Goal: Task Accomplishment & Management: Use online tool/utility

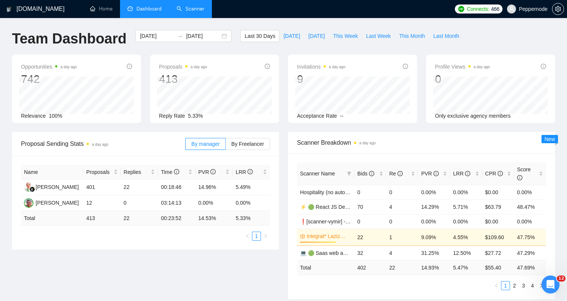
click at [187, 12] on link "Scanner" at bounding box center [190, 9] width 28 height 6
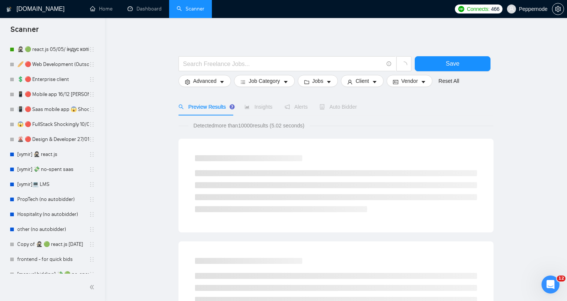
scroll to position [237, 0]
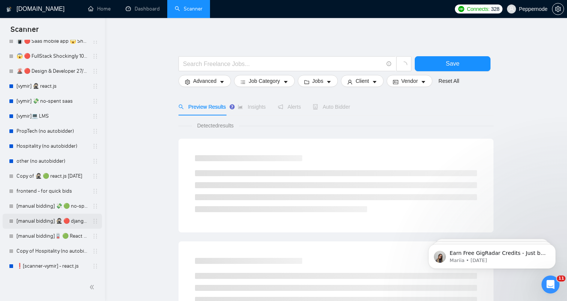
click at [47, 219] on link "[manual bidding] 🥷🏻 🔴 django [DATE]" at bounding box center [51, 221] width 71 height 15
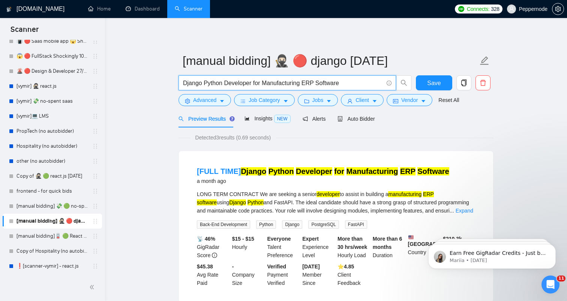
click at [266, 81] on input "Django Python Developer for Manufacturing ERP Software" at bounding box center [283, 82] width 200 height 9
paste input "Backend Developer needed for ERP crash-project"
type input "Backend Developer needed for ERP crash-project"
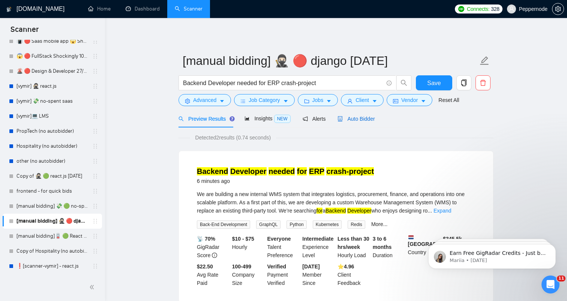
click at [354, 120] on span "Auto Bidder" at bounding box center [355, 119] width 37 height 6
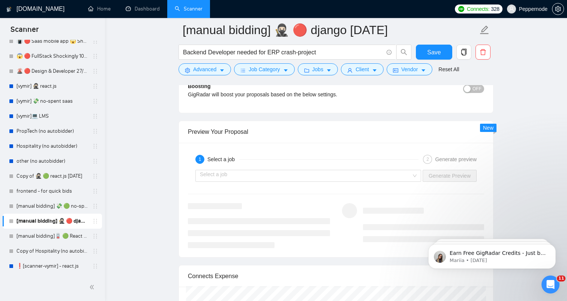
scroll to position [1390, 0]
click at [415, 176] on div "Select a job" at bounding box center [308, 175] width 226 height 12
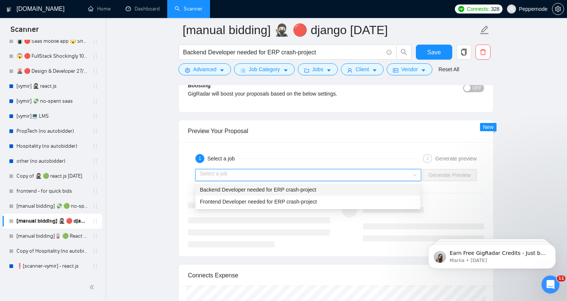
click at [371, 189] on div "Backend Developer needed for ERP crash-project" at bounding box center [308, 189] width 216 height 8
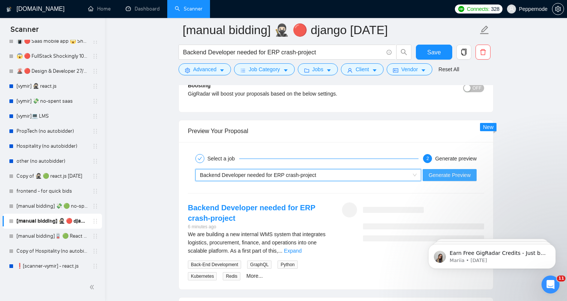
click at [452, 171] on span "Generate Preview" at bounding box center [449, 175] width 42 height 8
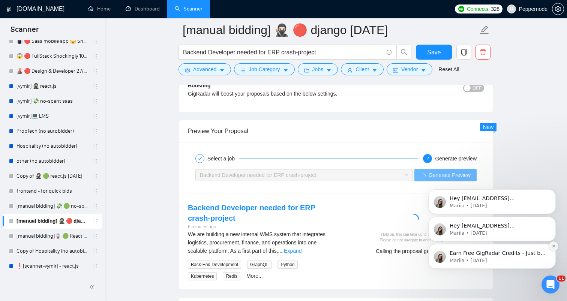
click at [552, 248] on icon "Dismiss notification" at bounding box center [553, 246] width 4 height 4
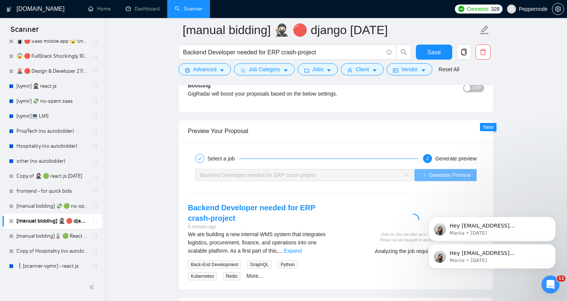
click at [552, 248] on icon "Dismiss notification" at bounding box center [553, 246] width 3 height 3
click at [552, 245] on icon "Dismiss notification" at bounding box center [553, 246] width 3 height 3
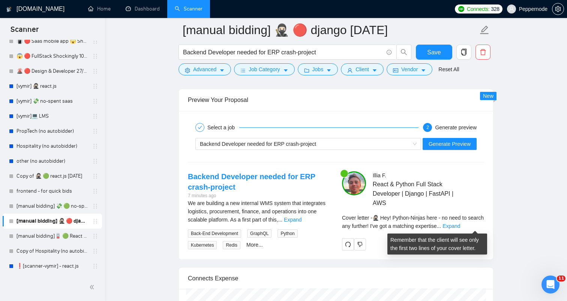
scroll to position [1423, 0]
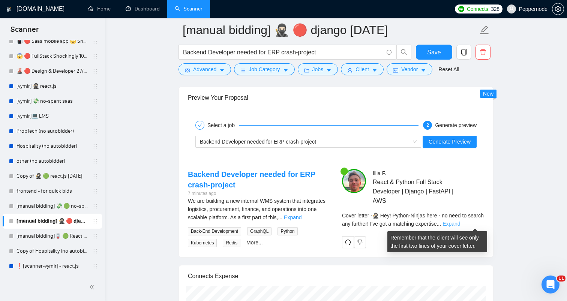
click at [460, 226] on link "Expand" at bounding box center [451, 224] width 18 height 6
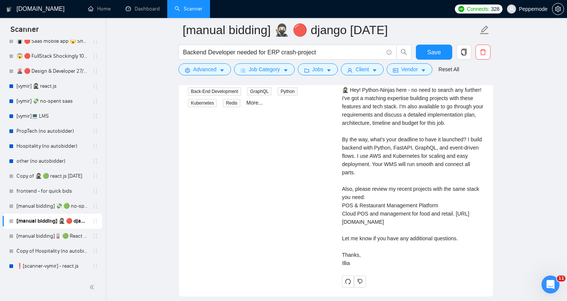
scroll to position [1561, 0]
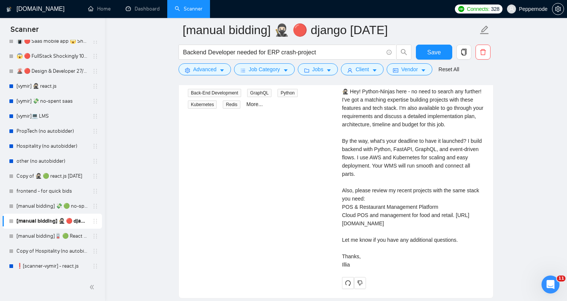
drag, startPoint x: 340, startPoint y: 91, endPoint x: 422, endPoint y: 289, distance: 214.4
click at [422, 289] on div "[PERSON_NAME] React & Python Full Stack Developer | Django | FastAPI | AWS Cove…" at bounding box center [413, 160] width 154 height 258
copy div "🥷🏻 Hey! Python-Ninjas here - no need to search any further! I've got a matching…"
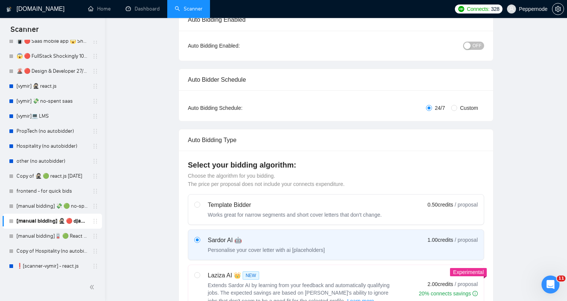
scroll to position [0, 0]
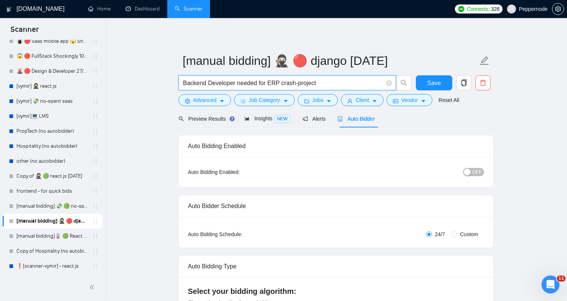
click at [274, 84] on input "Backend Developer needed for ERP crash-project" at bounding box center [283, 82] width 200 height 9
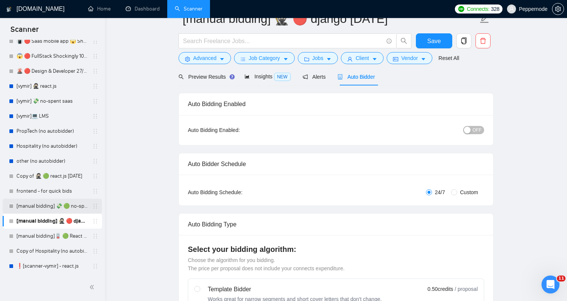
scroll to position [48, 0]
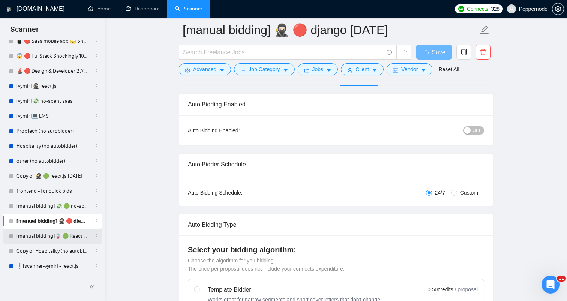
click at [46, 234] on link "[manual bidding]🪫 🟢 React Native old tweaked 05.05 індус копі" at bounding box center [51, 236] width 71 height 15
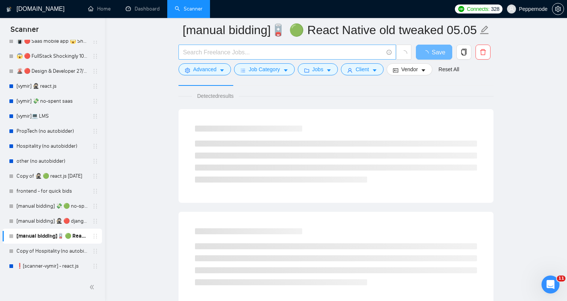
click at [302, 54] on input "text" at bounding box center [283, 52] width 200 height 9
paste input "885190"
type input "885190"
click at [285, 57] on span at bounding box center [286, 52] width 217 height 15
click at [286, 52] on input "text" at bounding box center [283, 52] width 200 height 9
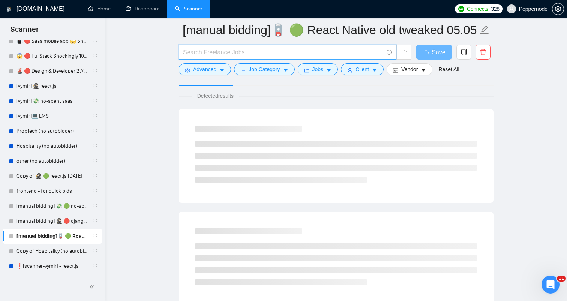
paste input "Frontend Developer needed for ERP crash-project"
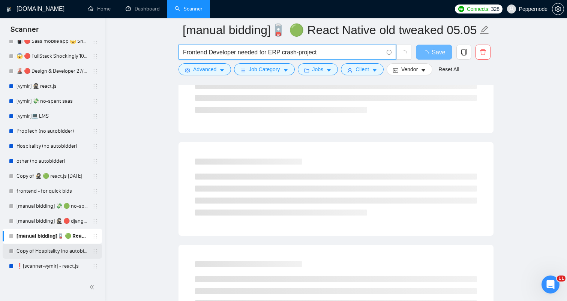
scroll to position [117, 0]
type input "Frontend Developer needed for ERP crash-project"
click at [39, 265] on link "❗[scanner-vymir] - react.js" at bounding box center [51, 266] width 71 height 15
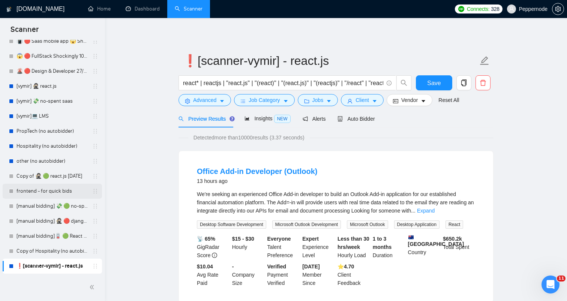
click at [54, 190] on link "frontend - for quick bids" at bounding box center [51, 191] width 71 height 15
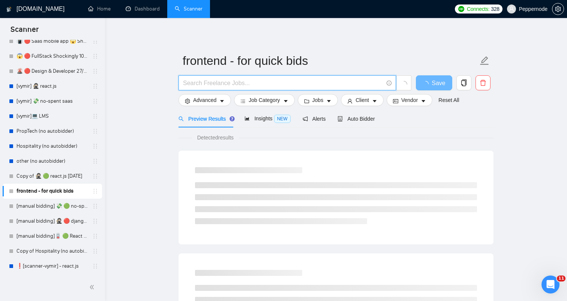
click at [277, 83] on input "text" at bounding box center [283, 82] width 200 height 9
paste input "Frontend Developer needed for ERP crash-project"
type input "Frontend Developer needed for ERP crash-project"
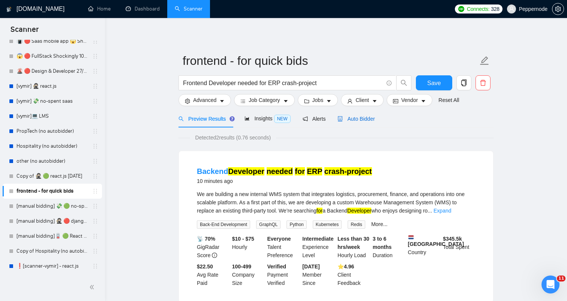
click at [362, 115] on div "Auto Bidder" at bounding box center [355, 119] width 37 height 8
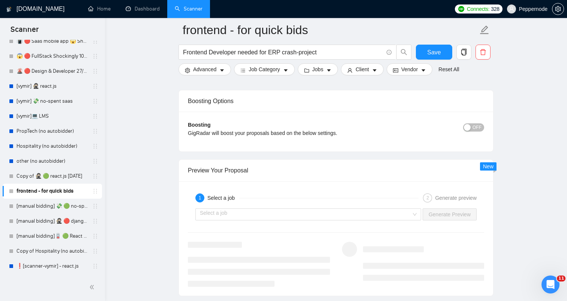
scroll to position [1350, 0]
click at [331, 217] on input "search" at bounding box center [305, 214] width 211 height 11
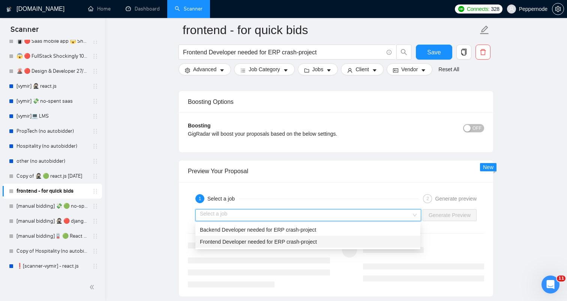
click at [293, 239] on span "Frontend Developer needed for ERP crash-project" at bounding box center [258, 242] width 117 height 6
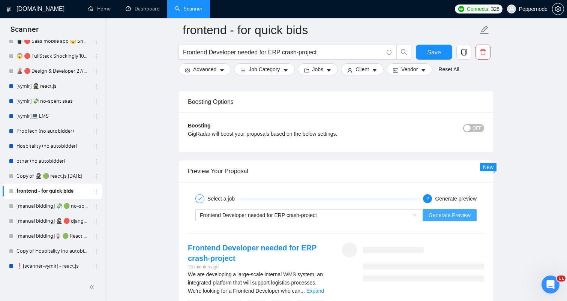
click at [433, 210] on button "Generate Preview" at bounding box center [449, 215] width 54 height 12
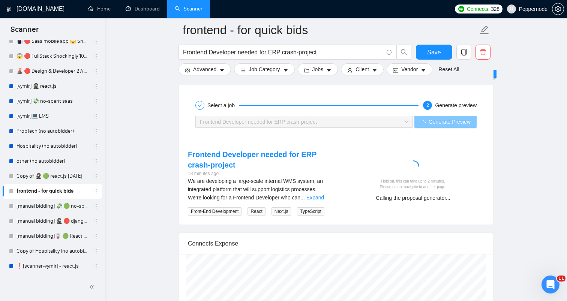
scroll to position [1443, 0]
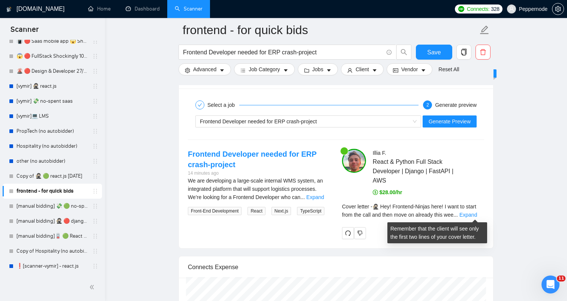
click at [472, 210] on div "Cover letter - 🥷🏻 Hey! Frontend-Ninjas here! I want to start from the call and …" at bounding box center [413, 210] width 142 height 16
click at [470, 212] on link "Expand" at bounding box center [468, 215] width 18 height 6
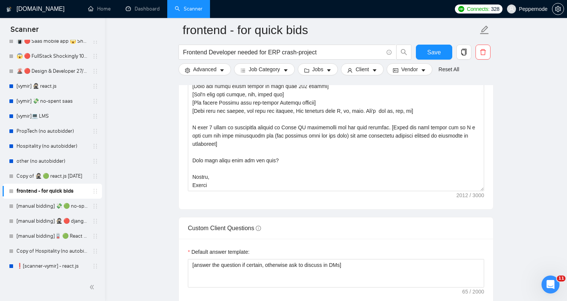
scroll to position [820, 0]
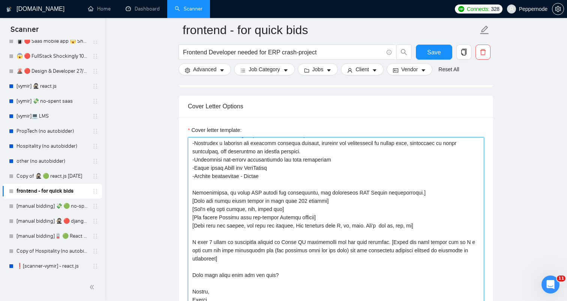
click at [384, 214] on textarea "Cover letter template:" at bounding box center [336, 221] width 296 height 169
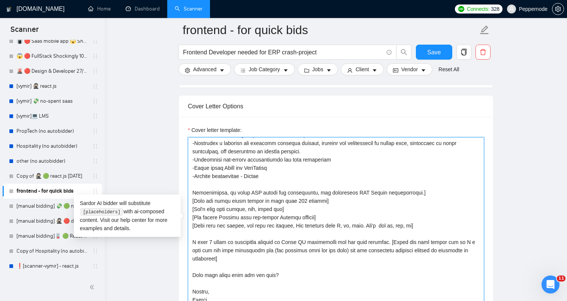
paste textarea "🏻 Hey! Call or chat? I already [say why you are a good fit for this job using t…"
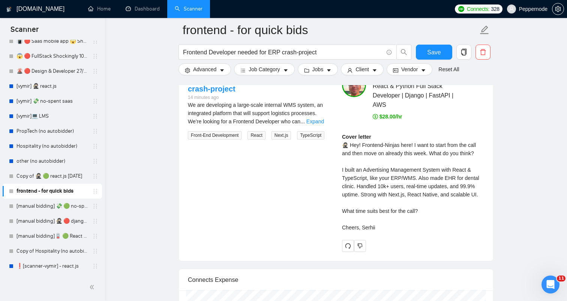
scroll to position [1518, 0]
type textarea "🥷🏻 Hey! Call or chat? I already [say why you are a good fit for this job using …"
click at [352, 247] on span "redo" at bounding box center [347, 247] width 11 height 6
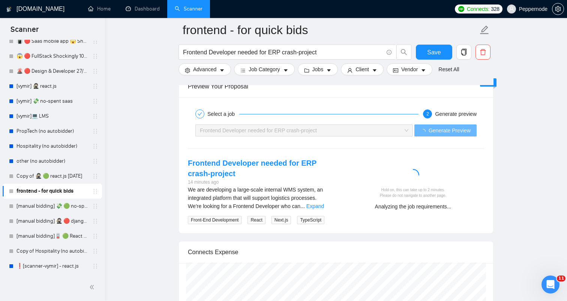
scroll to position [1434, 0]
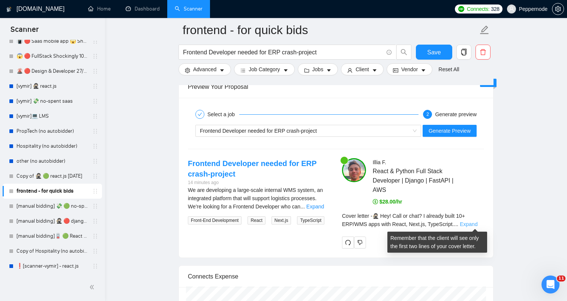
click at [471, 223] on link "Expand" at bounding box center [468, 224] width 18 height 6
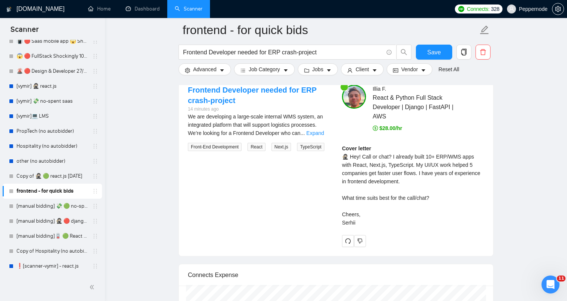
scroll to position [1512, 0]
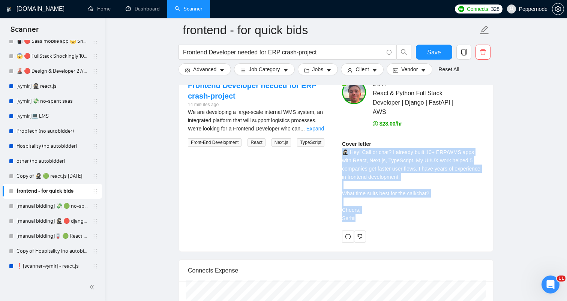
drag, startPoint x: 341, startPoint y: 153, endPoint x: 380, endPoint y: 219, distance: 77.1
click at [380, 219] on div "[PERSON_NAME] React & Python Full Stack Developer | Django | FastAPI | AWS $28.…" at bounding box center [413, 161] width 154 height 162
copy div "🥷🏻 Hey! Call or chat? I already built 10+ ERP/WMS apps with React, Next.js, Typ…"
click at [48, 225] on link "[manual bidding] 🥷🏻 🔴 django [DATE]" at bounding box center [51, 221] width 71 height 15
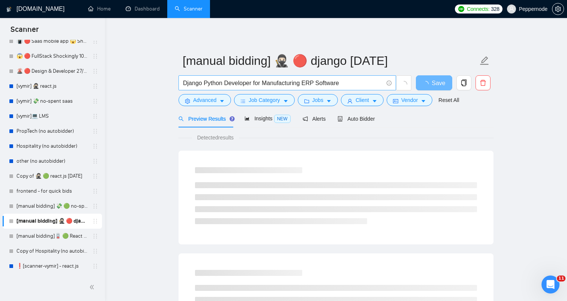
click at [303, 85] on input "Django Python Developer for Manufacturing ERP Software" at bounding box center [283, 82] width 200 height 9
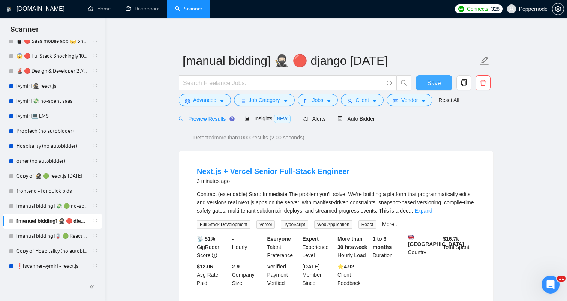
click at [428, 85] on span "Save" at bounding box center [433, 82] width 13 height 9
click at [146, 10] on link "Dashboard" at bounding box center [143, 9] width 34 height 6
